Goal: Navigation & Orientation: Find specific page/section

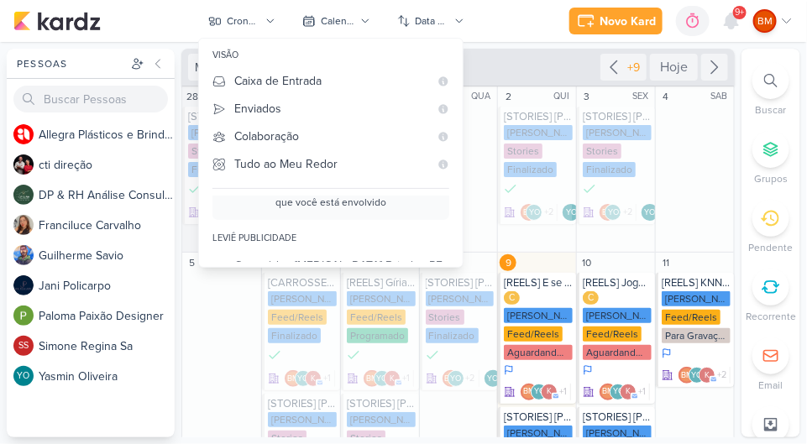
scroll to position [98, 0]
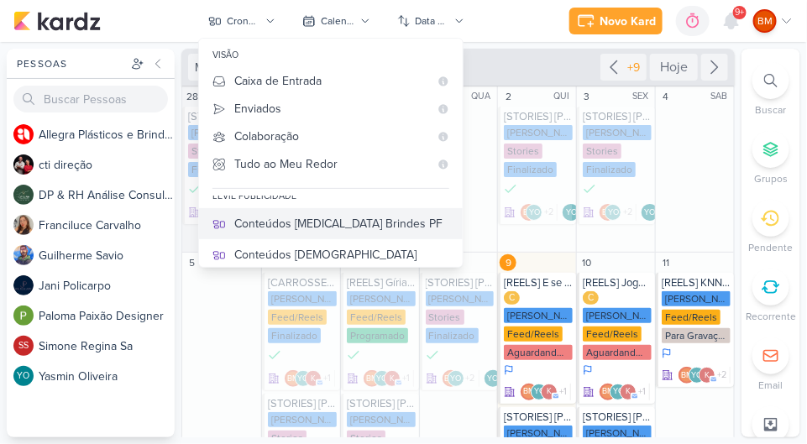
click at [286, 220] on div "Conteúdos [MEDICAL_DATA] Brindes PF" at bounding box center [341, 224] width 215 height 18
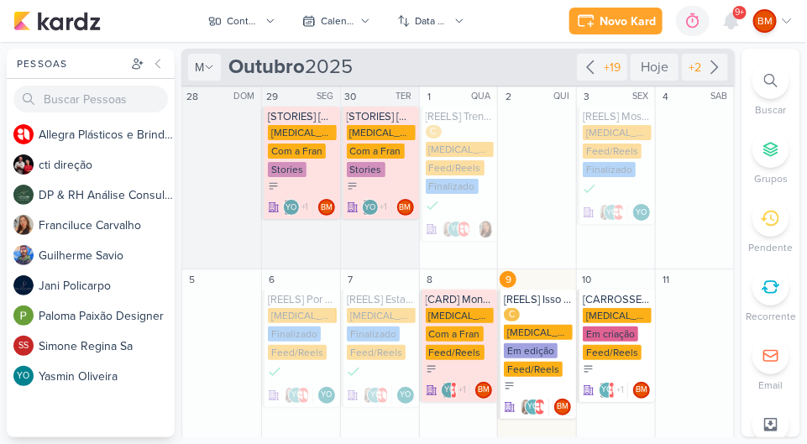
scroll to position [54, 0]
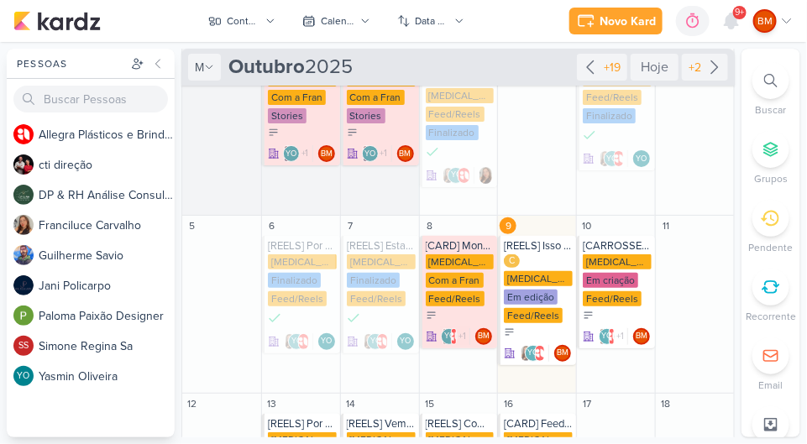
click at [540, 280] on div "[MEDICAL_DATA] Brindes PF" at bounding box center [538, 278] width 69 height 15
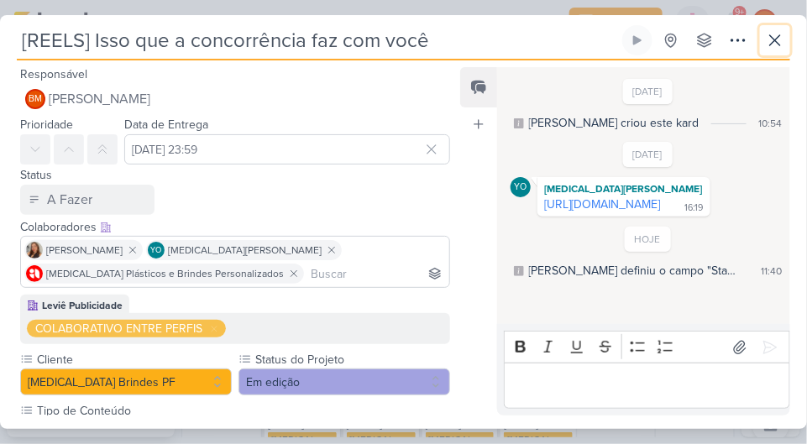
click at [769, 34] on icon at bounding box center [775, 40] width 20 height 20
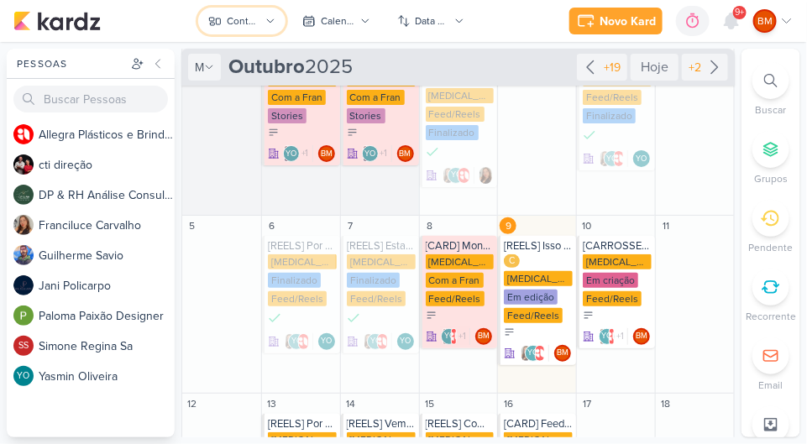
click at [238, 27] on div "Conteúdos [MEDICAL_DATA] Brindes PF" at bounding box center [244, 20] width 34 height 15
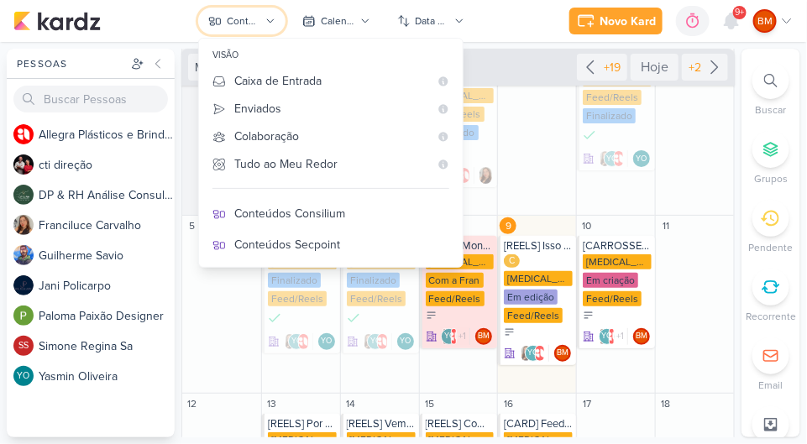
scroll to position [240, 0]
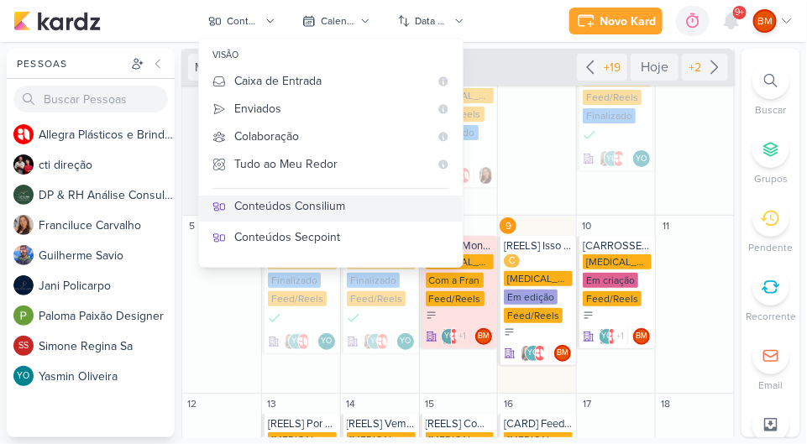
click at [266, 210] on div "Conteúdos Consilium" at bounding box center [341, 206] width 215 height 18
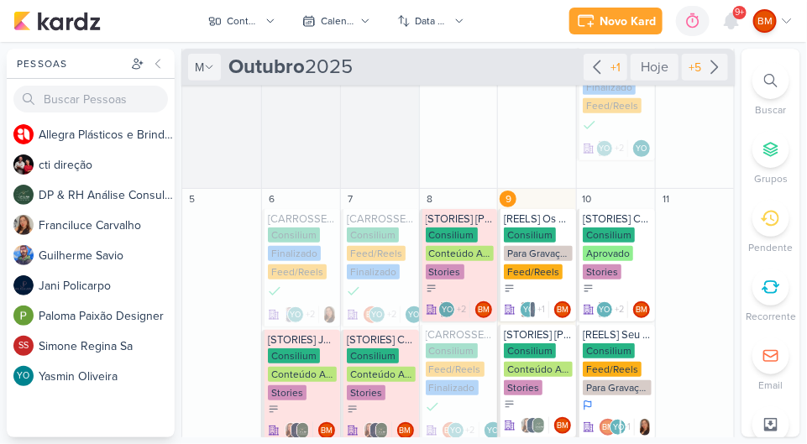
scroll to position [192, 0]
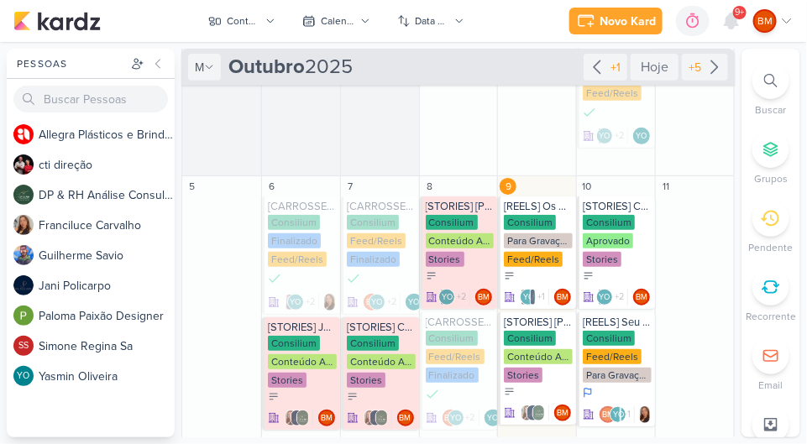
click at [545, 235] on div "Para Gravação" at bounding box center [538, 240] width 69 height 15
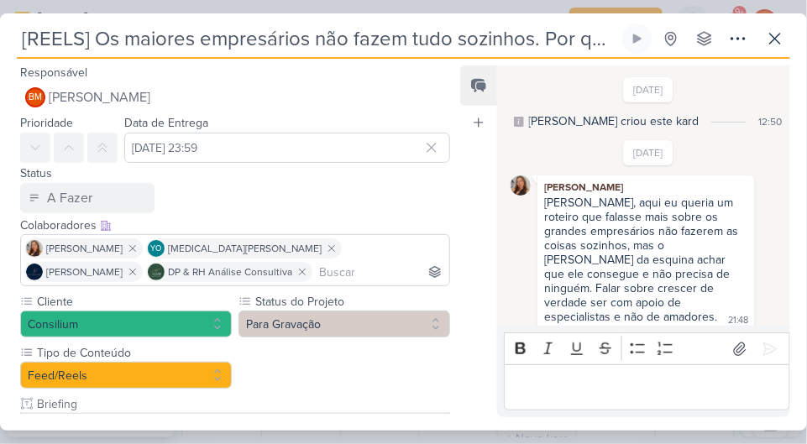
scroll to position [69, 0]
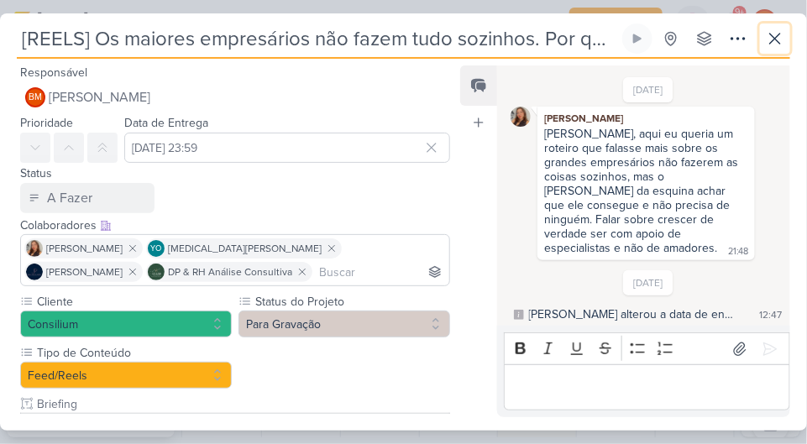
click at [772, 29] on icon at bounding box center [775, 39] width 20 height 20
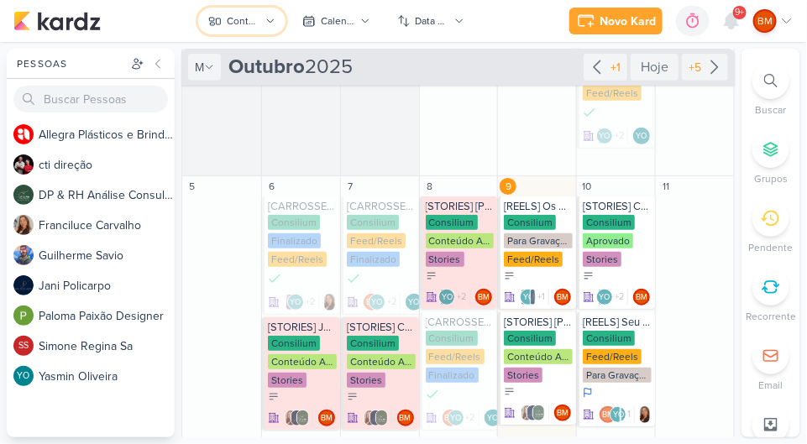
click at [230, 25] on div "Conteúdos Consilium" at bounding box center [244, 20] width 34 height 15
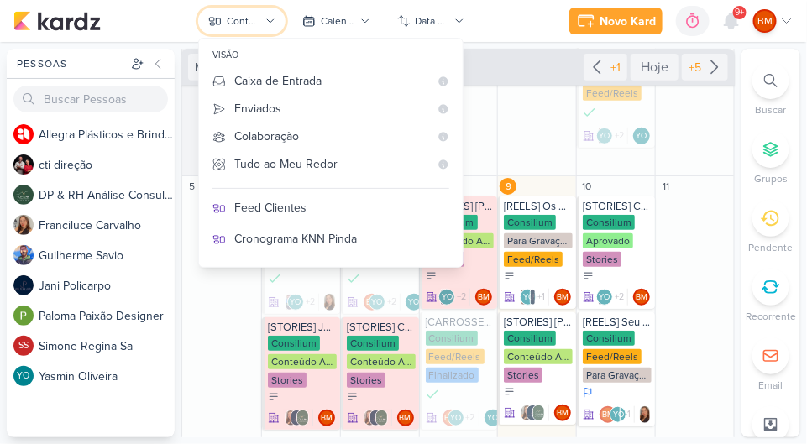
scroll to position [383, 0]
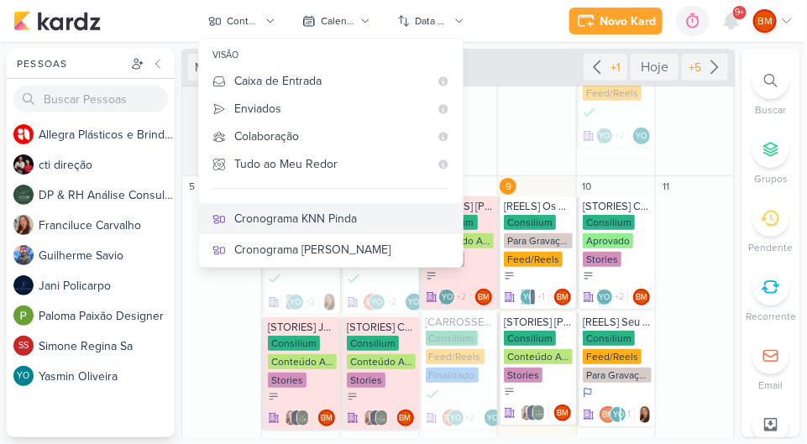
click at [284, 212] on div "Cronograma KNN Pinda" at bounding box center [341, 219] width 215 height 18
